Goal: Information Seeking & Learning: Find contact information

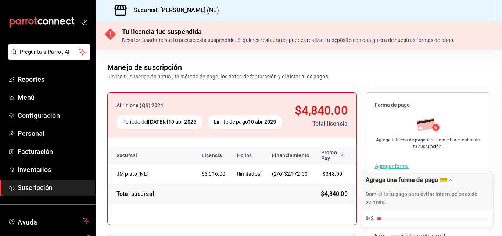
scroll to position [51, 0]
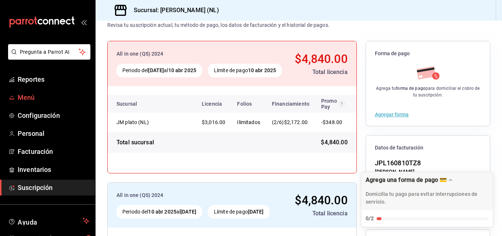
click at [52, 100] on span "Menú" at bounding box center [54, 97] width 72 height 10
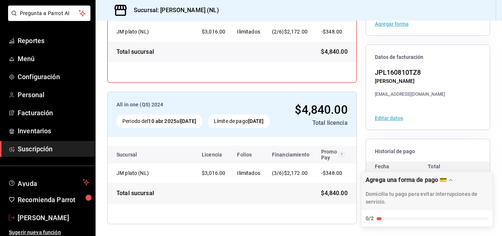
scroll to position [42, 0]
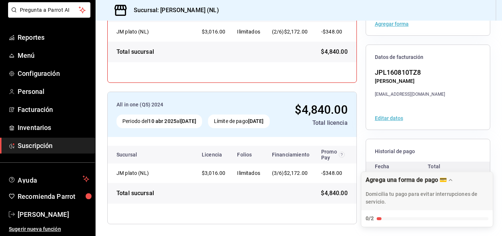
click at [69, 148] on span "Suscripción" at bounding box center [54, 146] width 72 height 10
click at [59, 127] on span "Inventarios" at bounding box center [54, 127] width 72 height 10
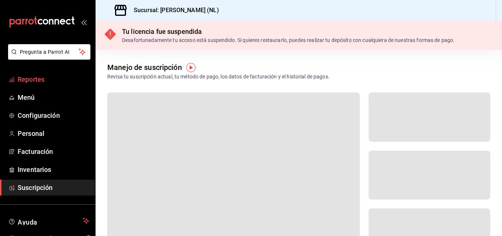
click at [55, 72] on link "Reportes" at bounding box center [47, 79] width 95 height 16
click at [231, 44] on div "Tu licencia fue suspendida Desafortunadamente tu acceso está suspendido. Si qui…" at bounding box center [299, 35] width 407 height 29
click at [49, 95] on span "Menú" at bounding box center [54, 97] width 72 height 10
click at [197, 25] on div "Tu licencia fue suspendida Desafortunadamente tu acceso está suspendido. Si qui…" at bounding box center [299, 35] width 407 height 29
click at [190, 13] on h3 "Sucursal: [PERSON_NAME] (NL)" at bounding box center [173, 10] width 91 height 9
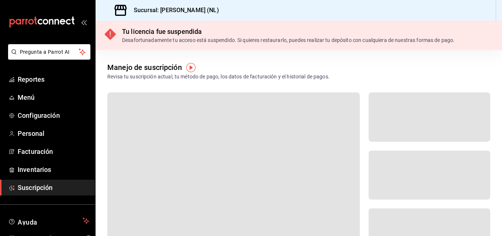
click at [179, 36] on div "Desafortunadamente tu acceso está suspendido. Si quieres restaurarlo, puedes re…" at bounding box center [288, 40] width 333 height 8
click at [111, 37] on icon at bounding box center [110, 34] width 11 height 11
click at [154, 71] on div "Manejo de suscripción" at bounding box center [144, 67] width 75 height 11
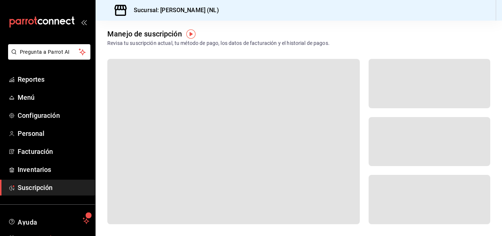
scroll to position [42, 0]
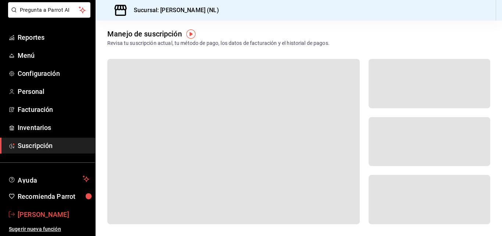
click at [29, 208] on link "[PERSON_NAME]" at bounding box center [47, 214] width 95 height 16
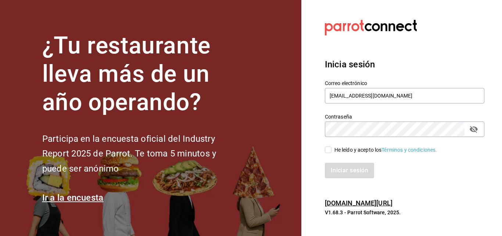
click at [331, 148] on input "He leído y acepto los Términos y condiciones." at bounding box center [328, 149] width 7 height 7
checkbox input "true"
click at [328, 170] on button "Iniciar sesión" at bounding box center [350, 170] width 50 height 15
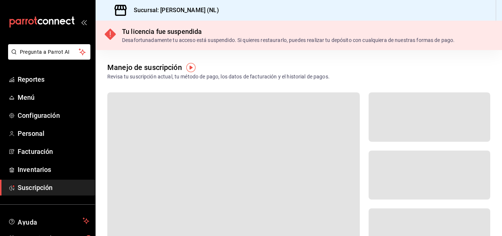
click at [84, 22] on icon "open_drawer_menu" at bounding box center [85, 23] width 3 height 6
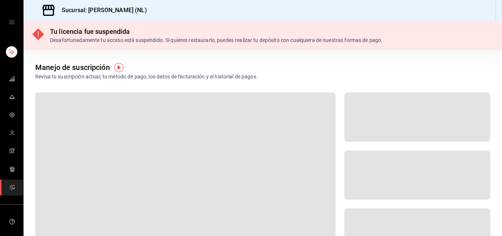
click at [7, 15] on div "mailbox folders" at bounding box center [11, 22] width 23 height 44
click at [12, 20] on icon "open drawer" at bounding box center [12, 22] width 6 height 4
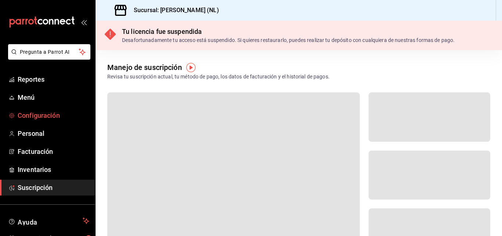
click at [36, 113] on span "Configuración" at bounding box center [54, 115] width 72 height 10
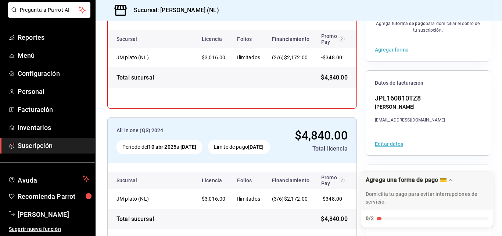
scroll to position [105, 0]
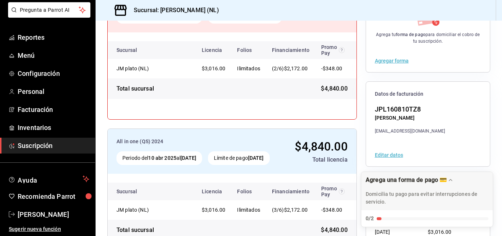
click at [40, 143] on span "Suscripción" at bounding box center [54, 146] width 72 height 10
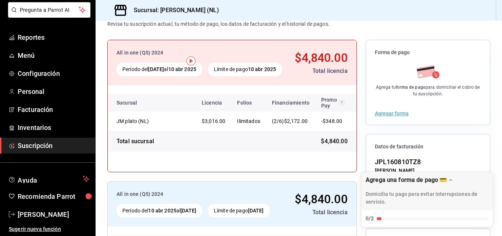
scroll to position [0, 0]
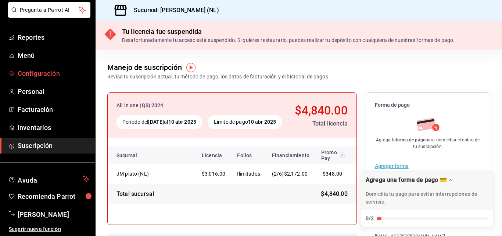
click at [31, 71] on span "Configuración" at bounding box center [54, 73] width 72 height 10
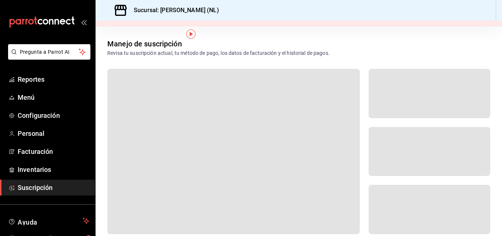
scroll to position [33, 0]
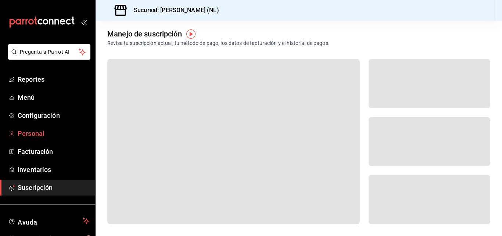
click at [43, 128] on link "Personal" at bounding box center [47, 133] width 95 height 16
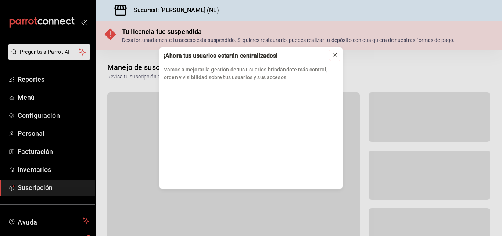
click at [338, 54] on icon at bounding box center [336, 55] width 6 height 6
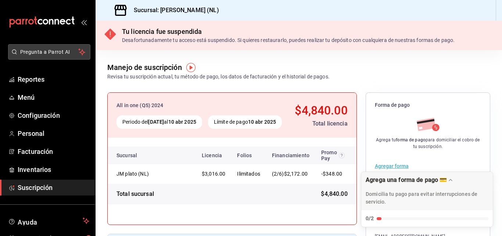
click at [70, 50] on span "Pregunta a Parrot AI" at bounding box center [49, 52] width 58 height 8
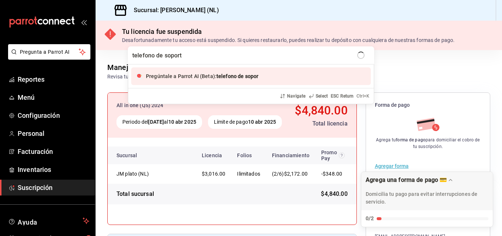
type input "telefono de soporte"
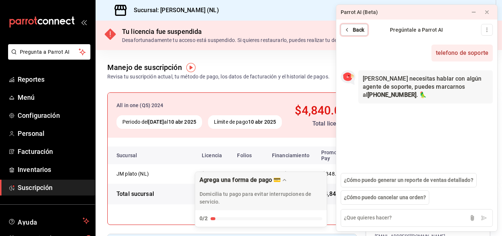
click at [354, 31] on span "Back" at bounding box center [359, 30] width 12 height 8
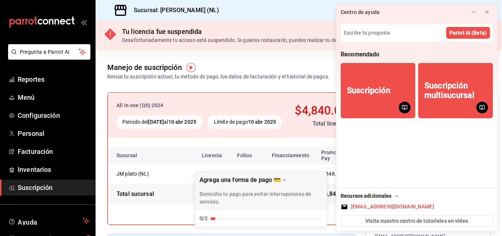
click at [266, 55] on div "Manejo de suscripción Revisa tu suscripción actual, tu método de pago, los dato…" at bounding box center [299, 65] width 407 height 31
click at [489, 9] on icon at bounding box center [487, 12] width 6 height 6
